Goal: Task Accomplishment & Management: Manage account settings

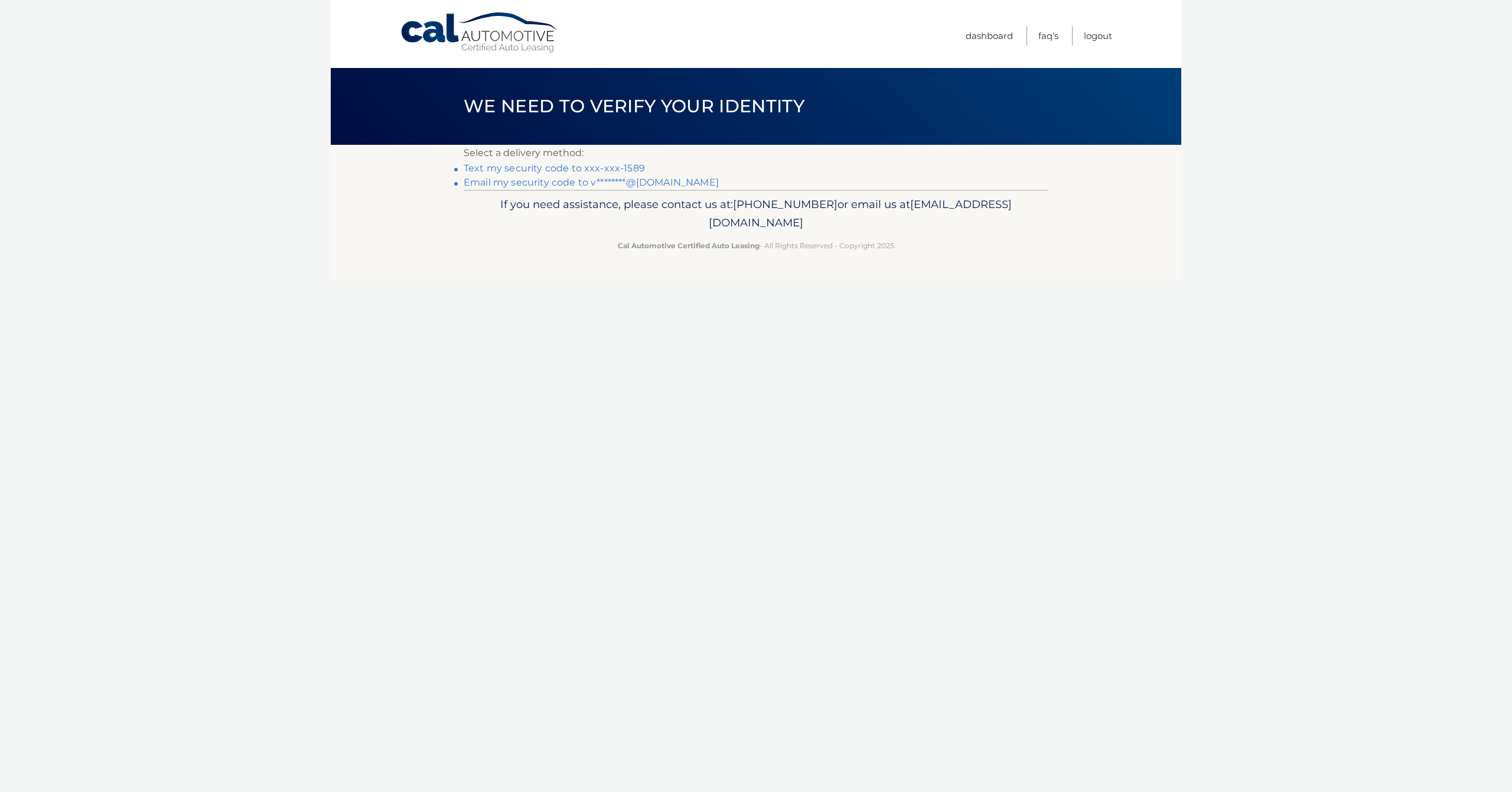
click at [529, 171] on link "Text my security code to xxx-xxx-1589" at bounding box center [554, 168] width 181 height 11
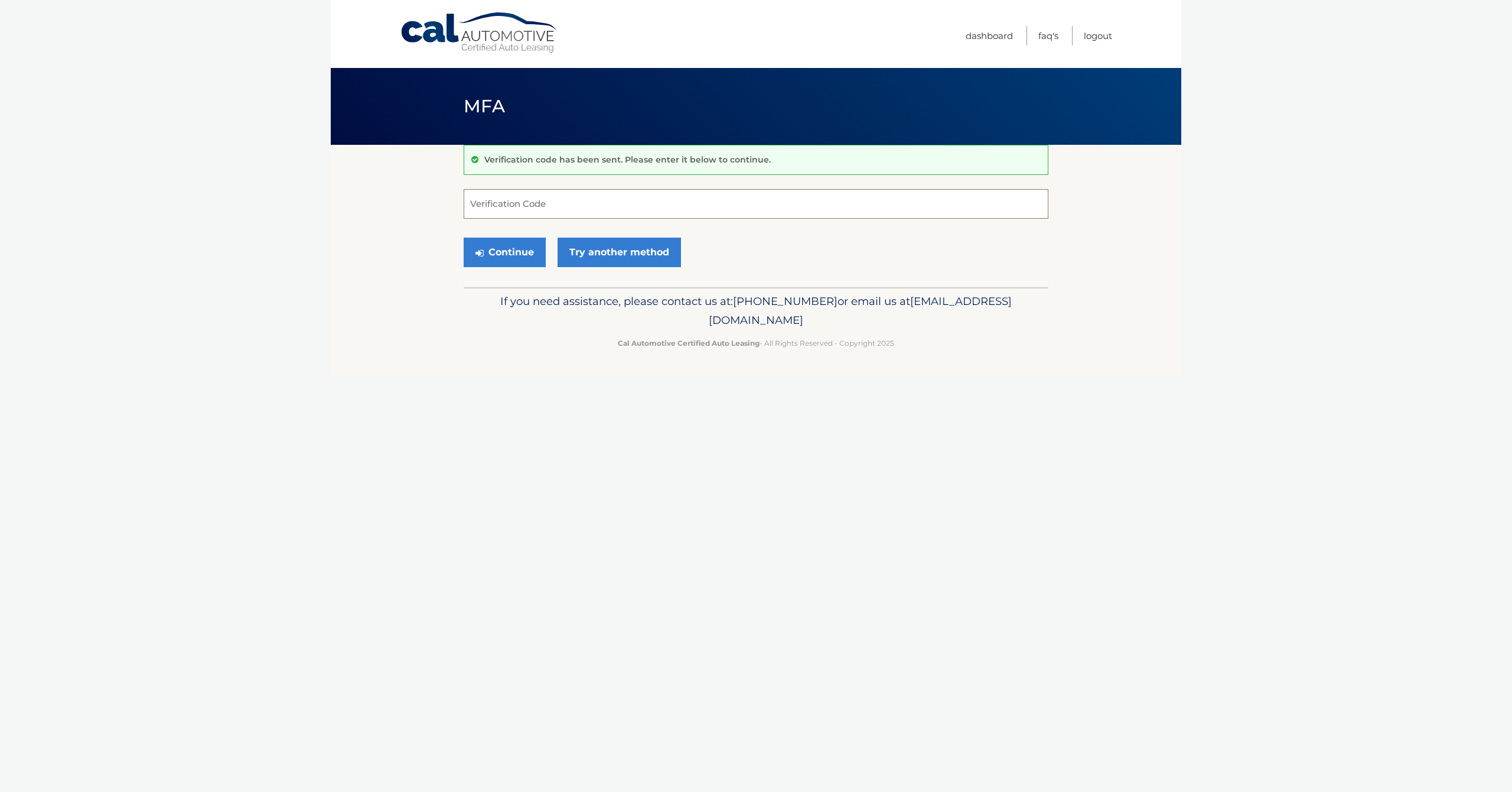
click at [535, 206] on input "Verification Code" at bounding box center [756, 204] width 585 height 30
type input "012528"
click at [504, 252] on button "Continue" at bounding box center [505, 253] width 82 height 30
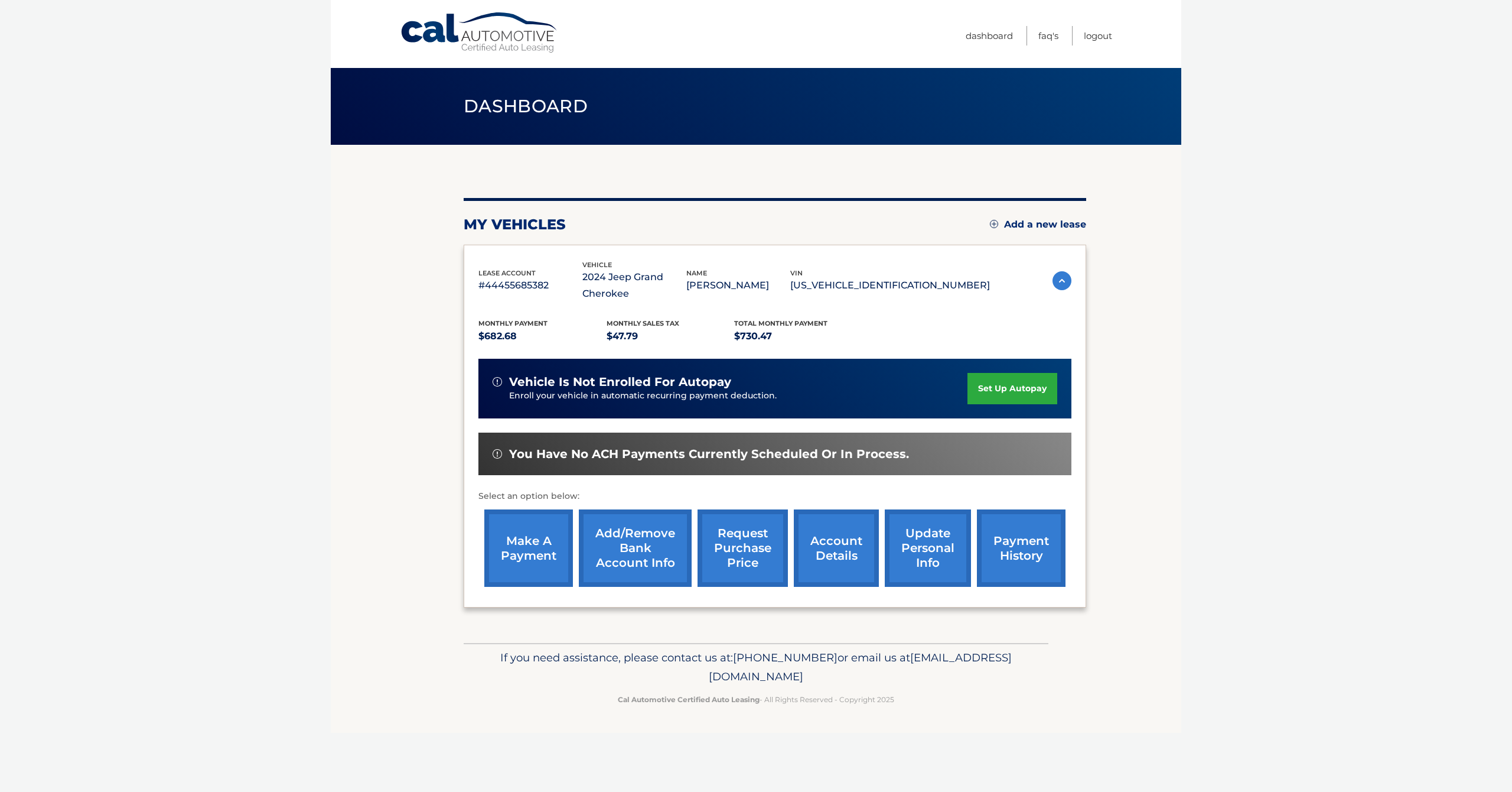
click at [719, 546] on link "request purchase price" at bounding box center [743, 548] width 90 height 78
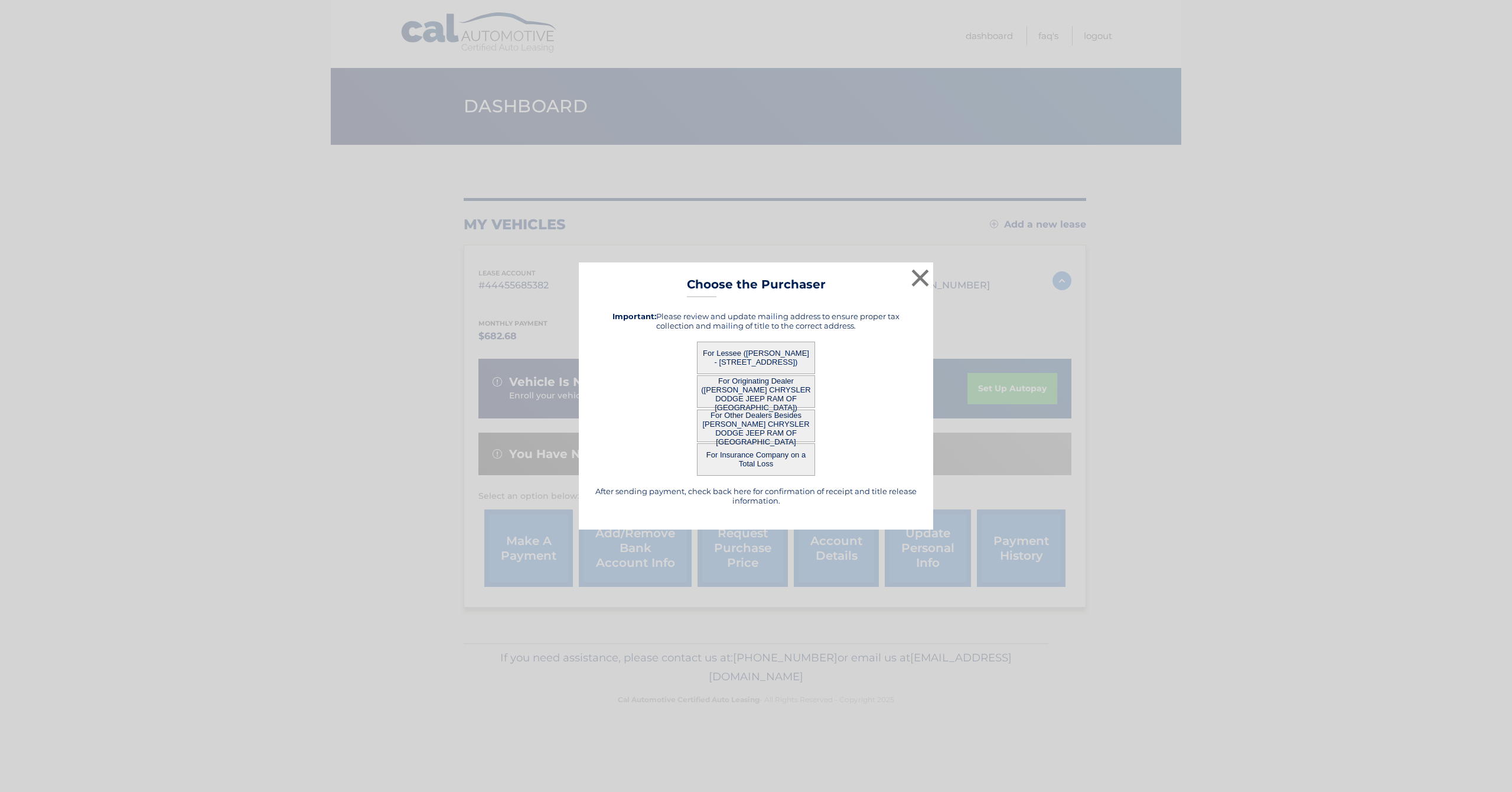
click at [731, 393] on button "For Originating Dealer (ARRIGO CHRYSLER DODGE JEEP RAM OF WEST PALM BEACH)" at bounding box center [756, 392] width 118 height 33
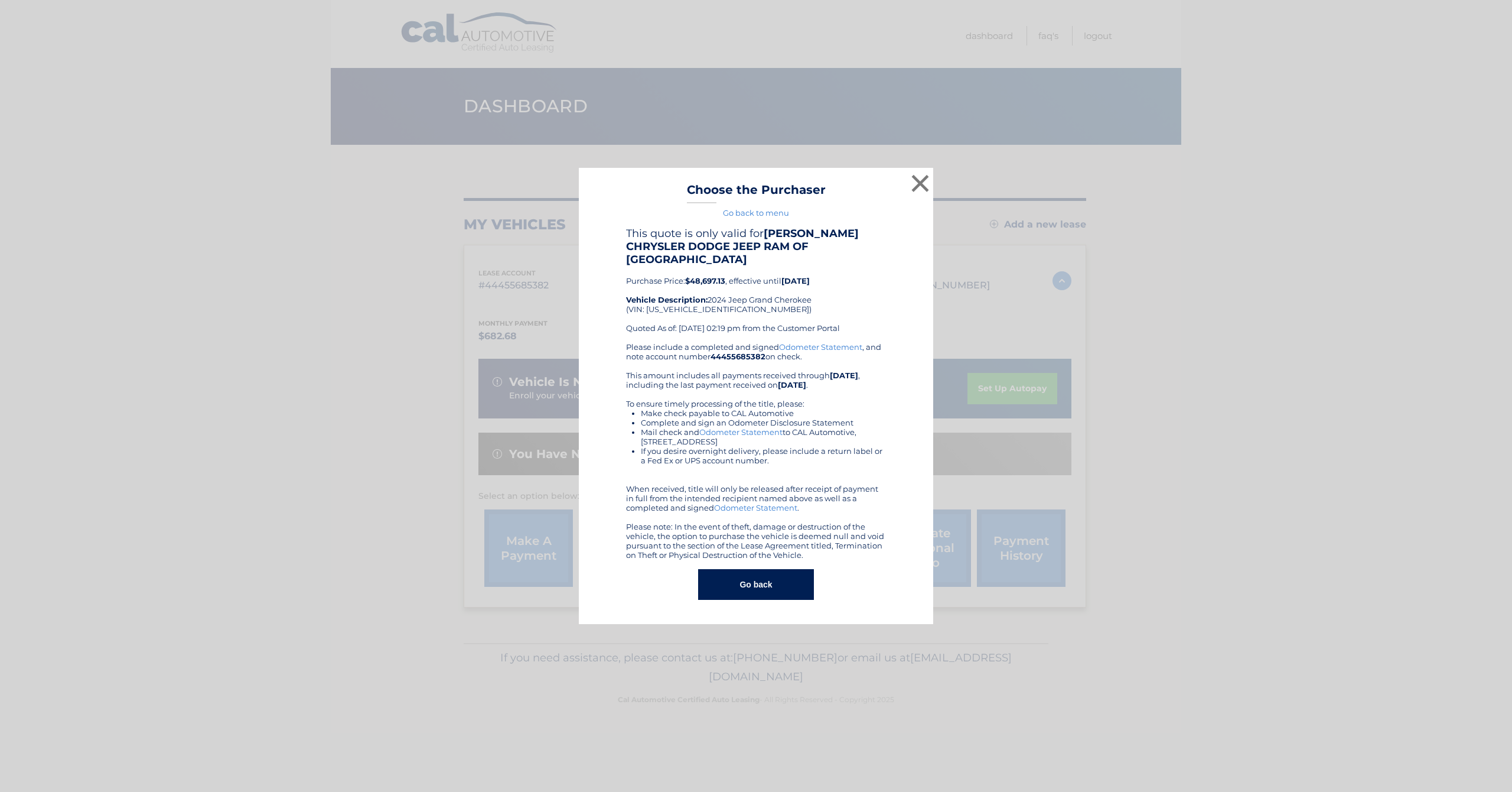
click at [771, 391] on div "Please include a completed and signed Odometer Statement , and note account num…" at bounding box center [756, 451] width 260 height 218
click at [695, 267] on div "This quote is only valid for ARRIGO CHRYSLER DODGE JEEP RAM OF WEST PALM BEACH …" at bounding box center [756, 284] width 260 height 115
click at [921, 189] on button "×" at bounding box center [920, 183] width 23 height 23
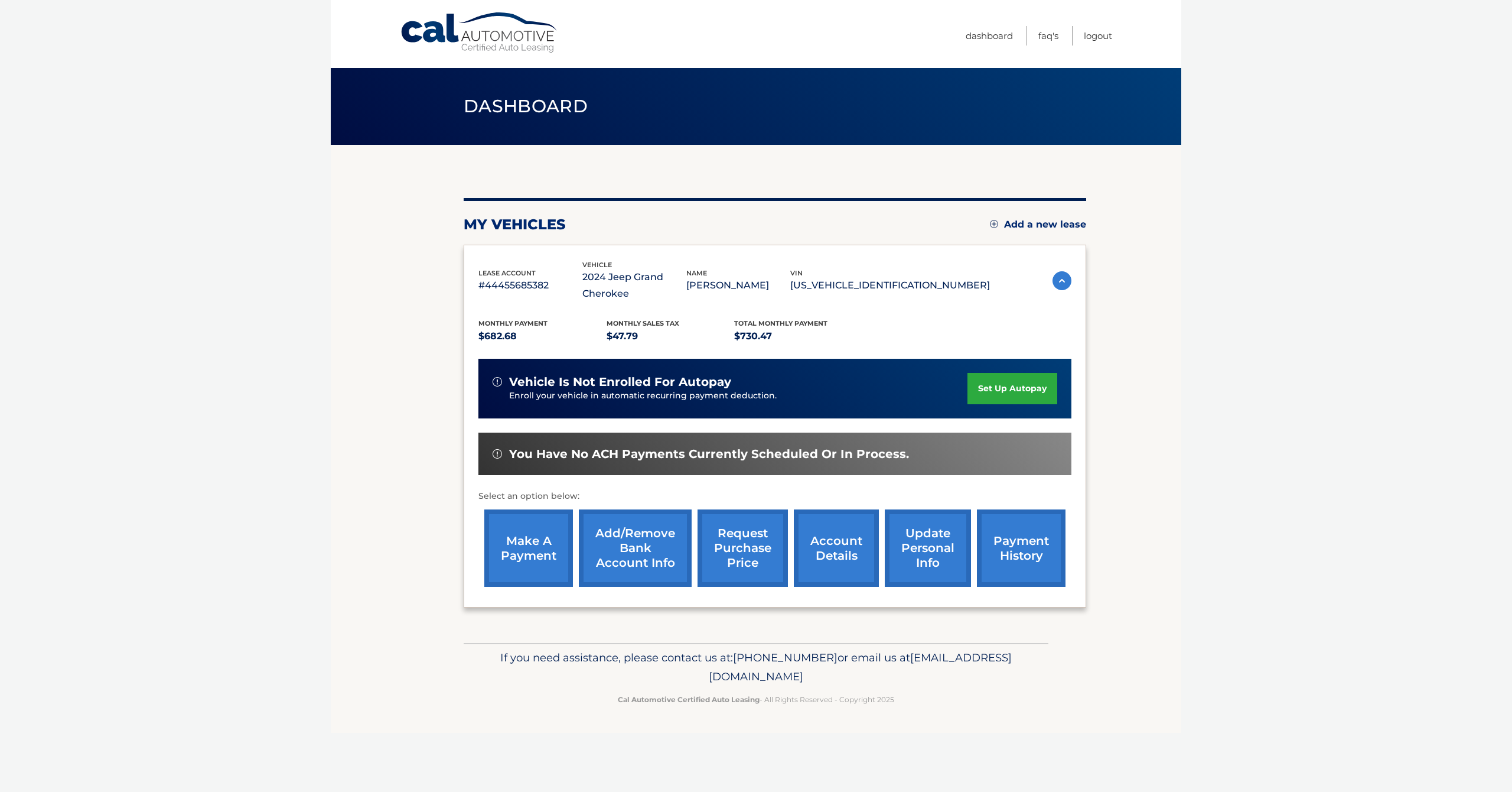
click at [516, 526] on link "make a payment" at bounding box center [528, 548] width 89 height 78
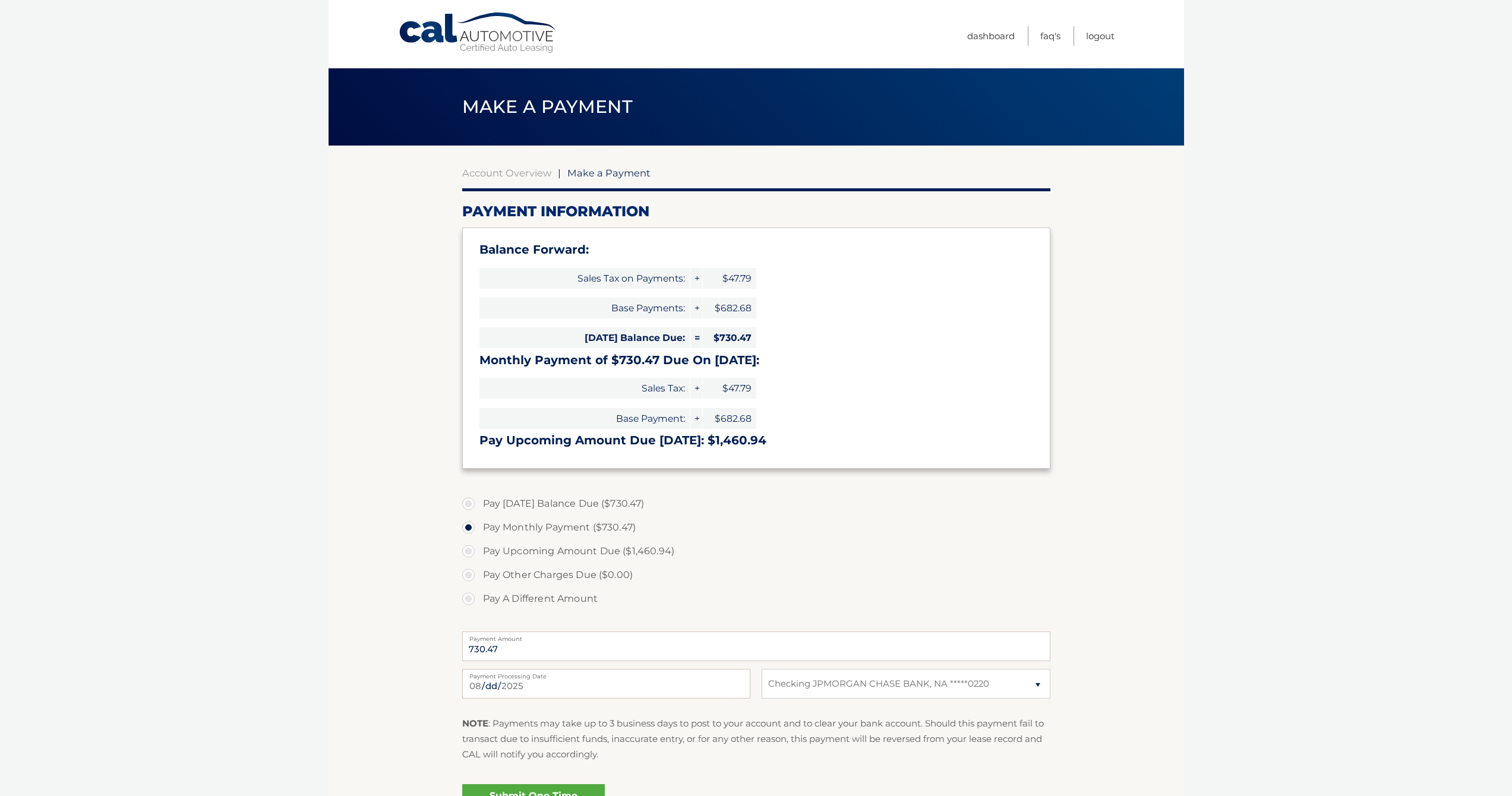
select select "MTUxNzBmZGItMjg4YS00NDVjLTljMTAtZGI1OTAzN2U4ZmFh"
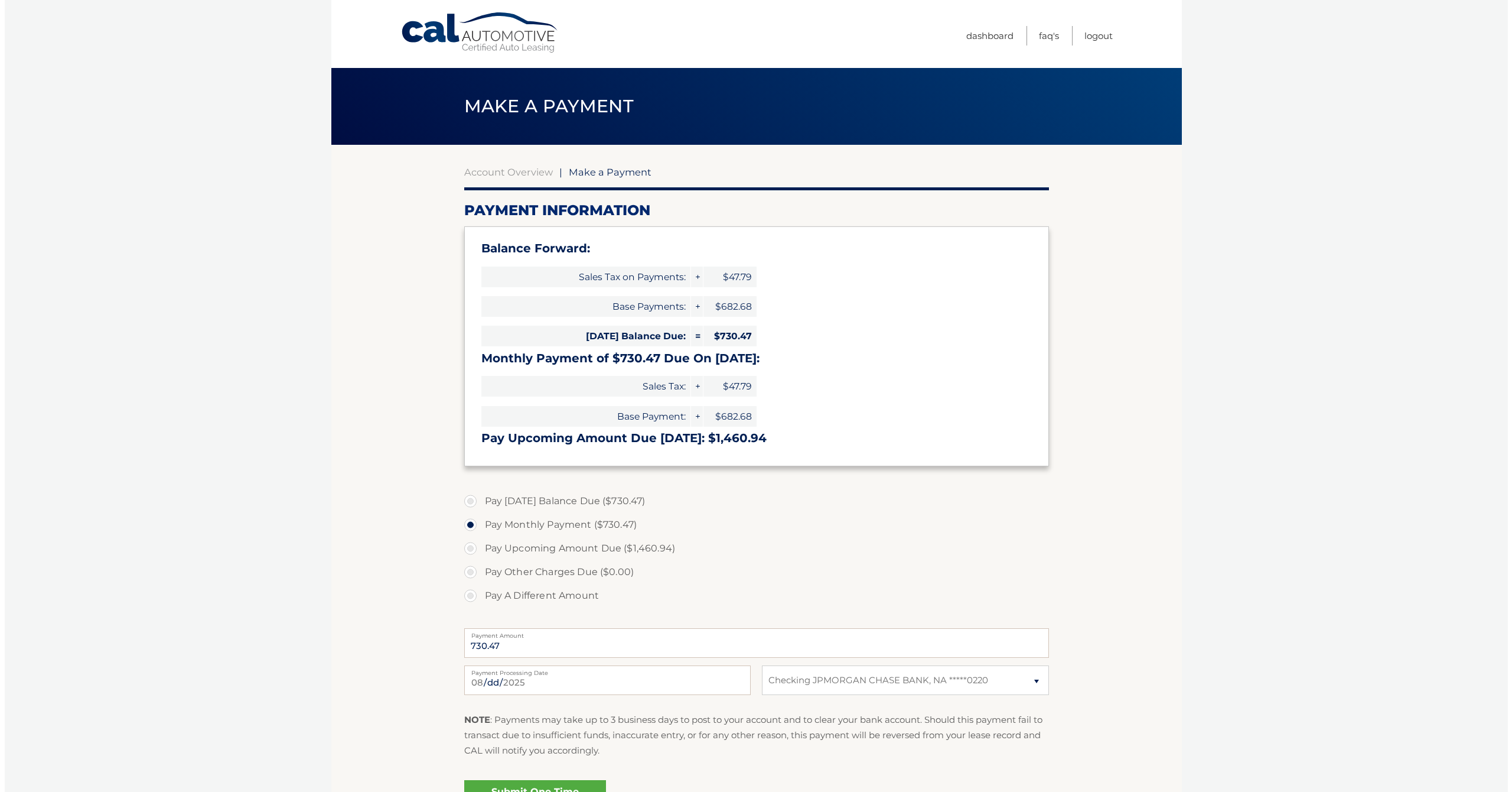
scroll to position [33, 0]
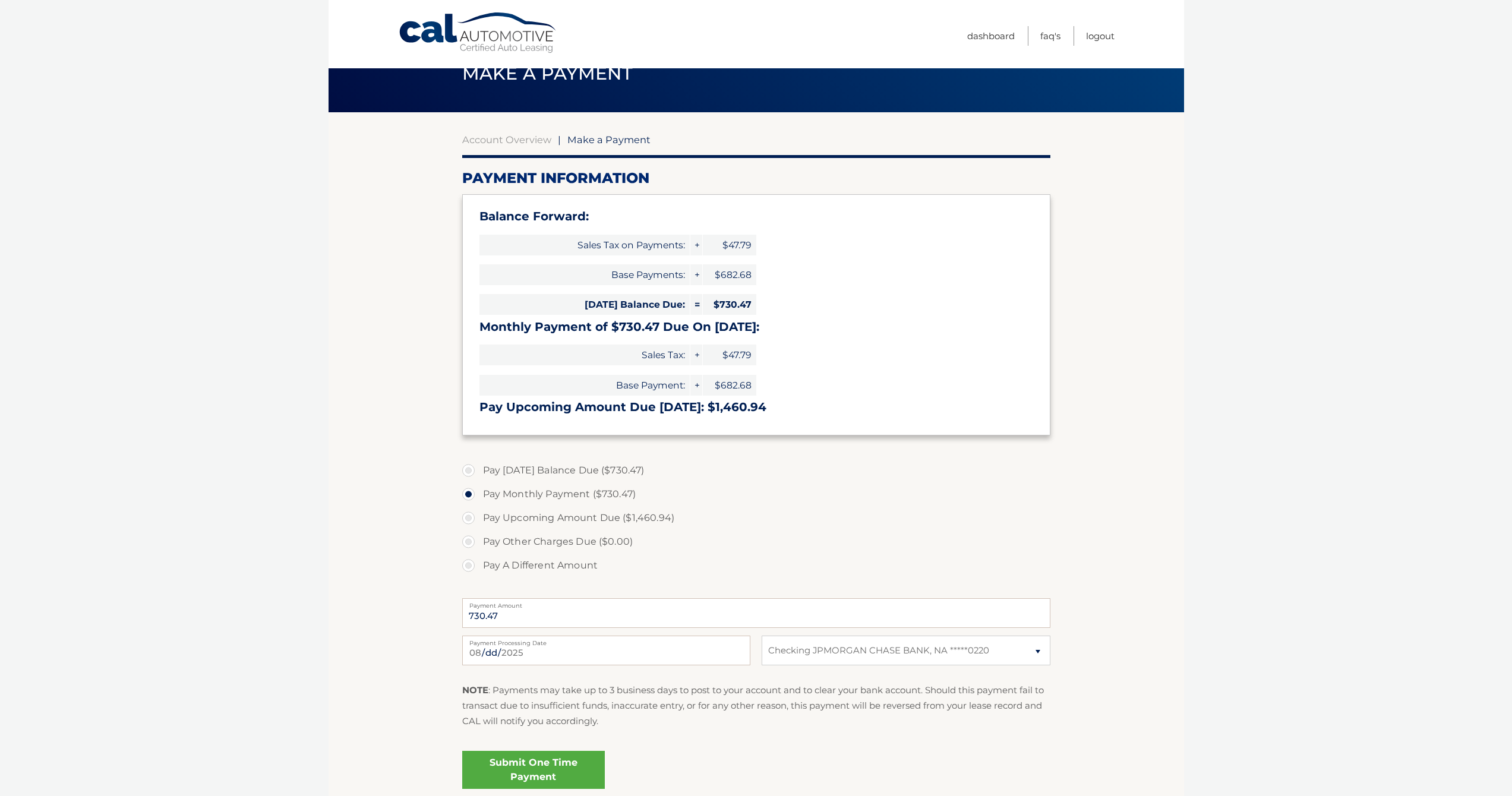
click at [570, 767] on link "Submit One Time Payment" at bounding box center [534, 769] width 142 height 38
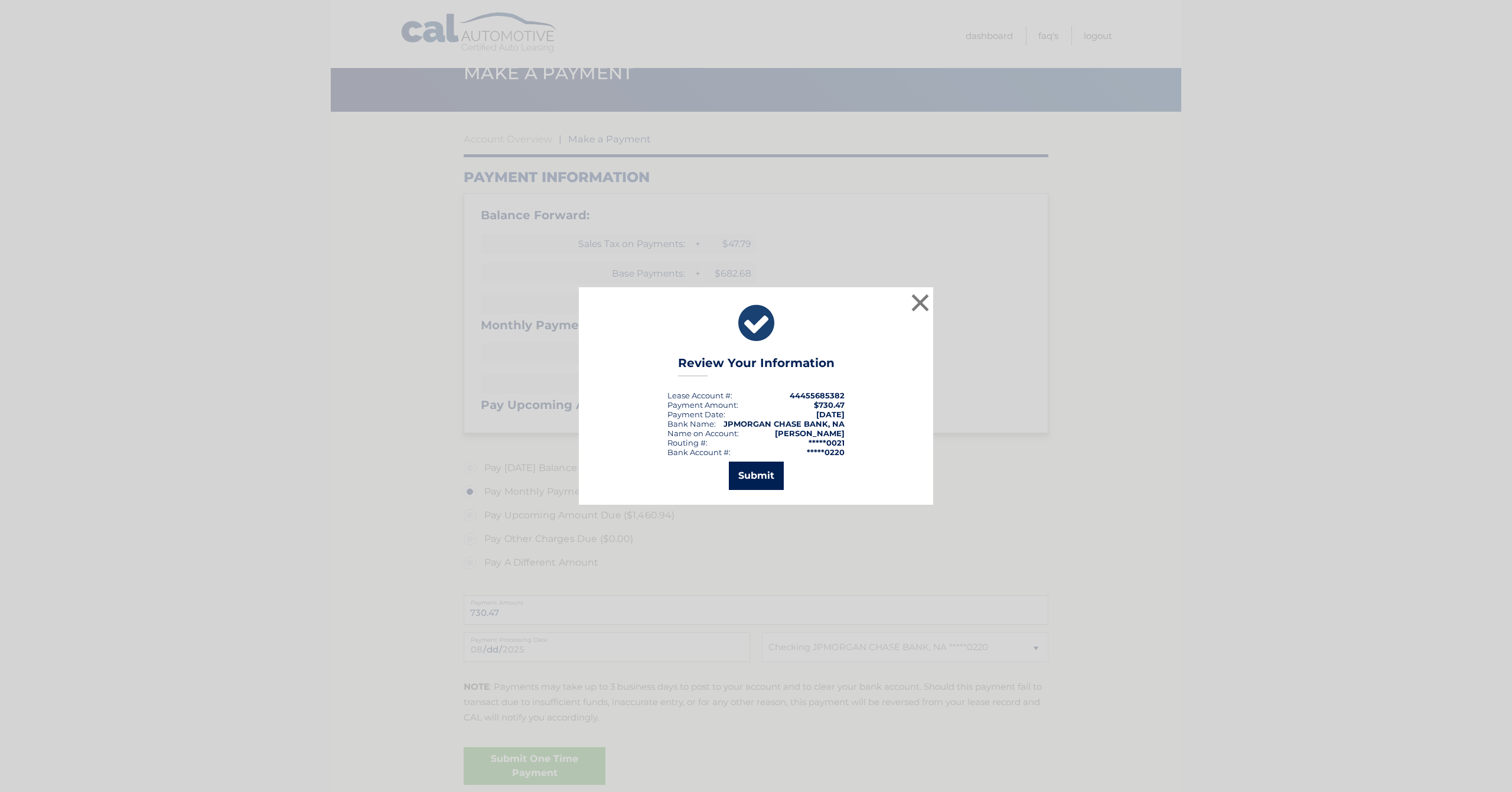
click at [765, 477] on button "Submit" at bounding box center [756, 476] width 55 height 28
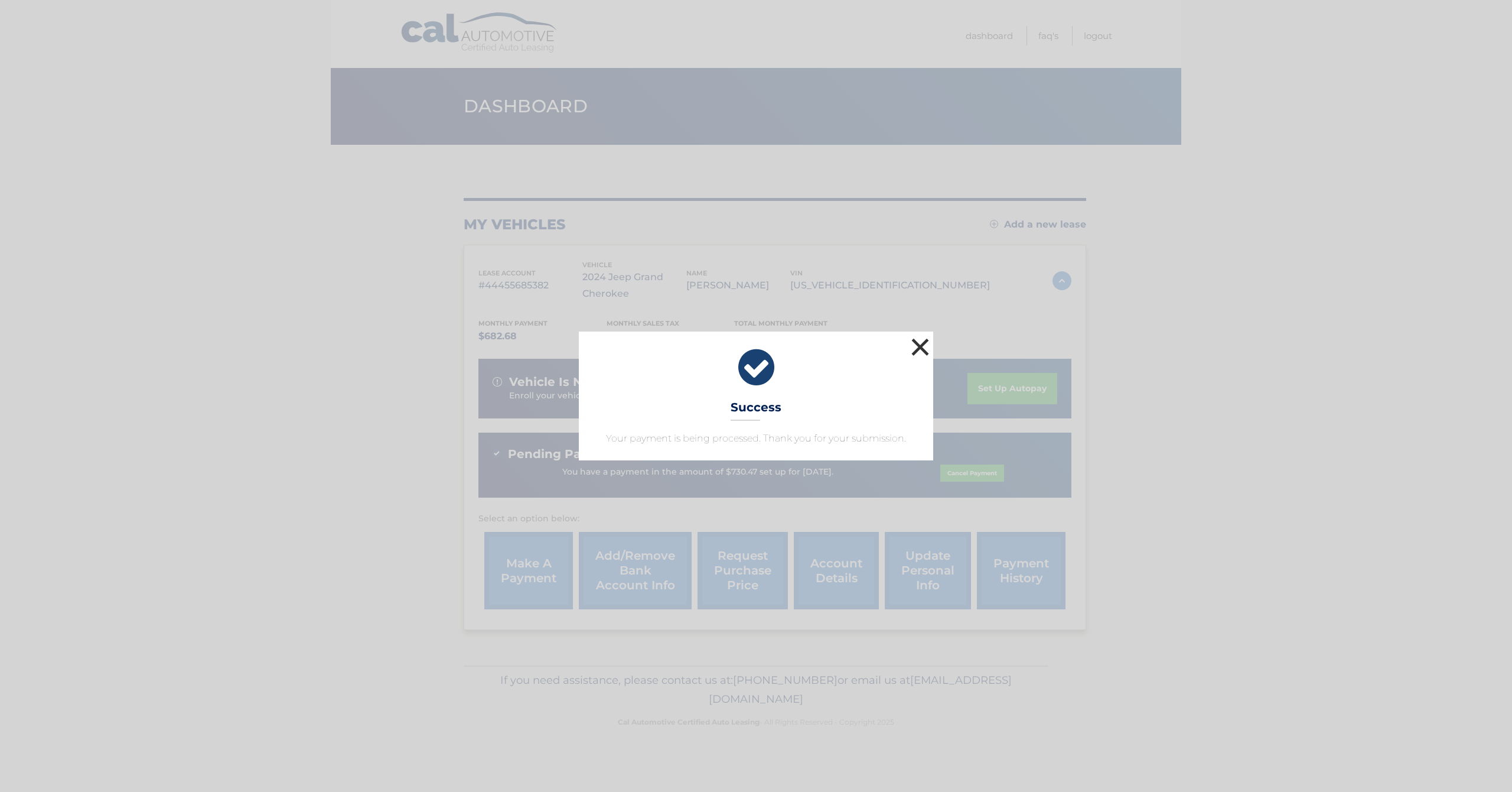
click at [911, 340] on button "×" at bounding box center [920, 347] width 23 height 23
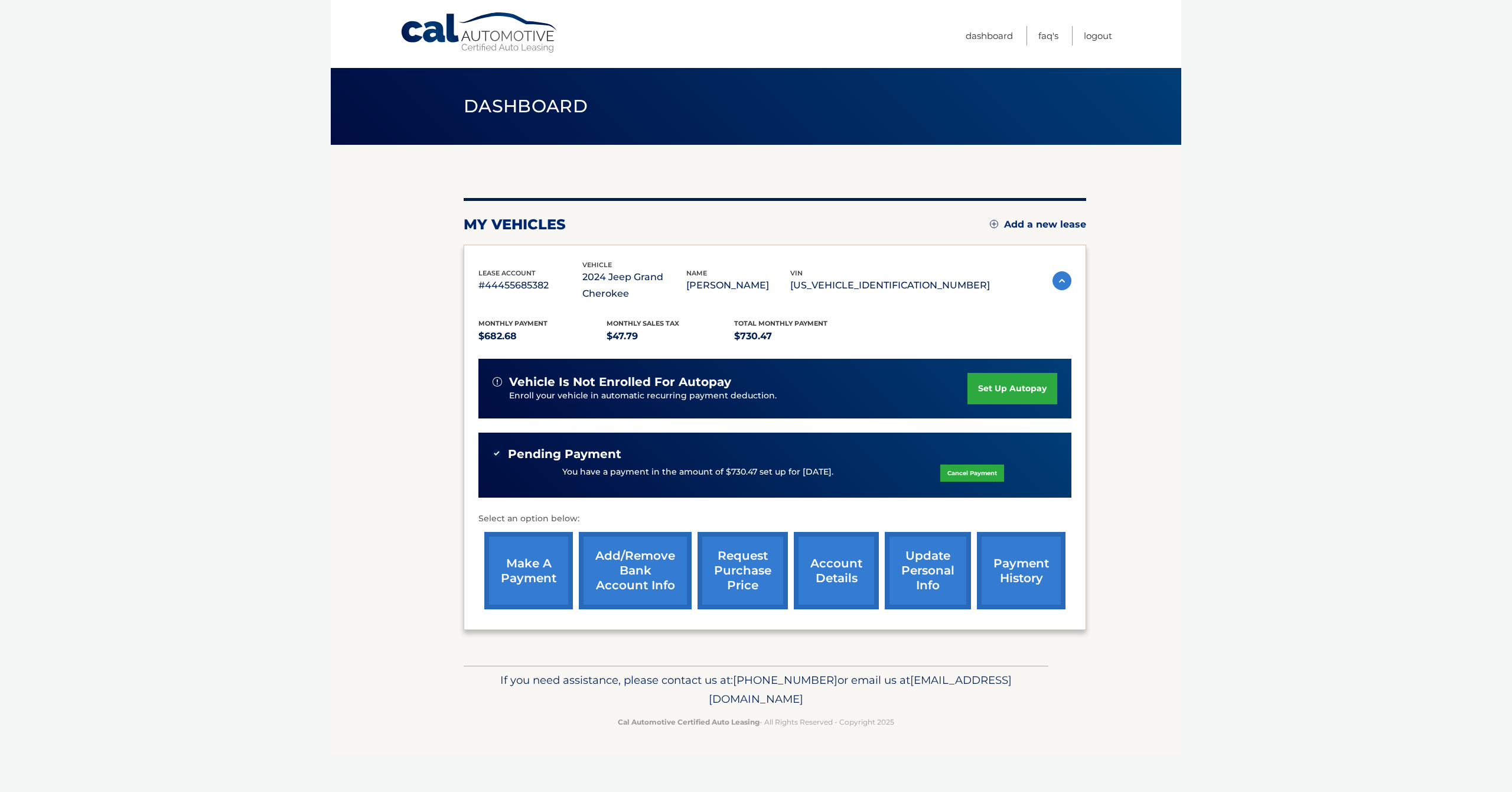
drag, startPoint x: 204, startPoint y: 140, endPoint x: 339, endPoint y: 60, distance: 156.9
click at [210, 137] on body "Cal Automotive Menu Dashboard FAQ's Logout" at bounding box center [756, 396] width 1512 height 792
